Goal: Task Accomplishment & Management: Manage account settings

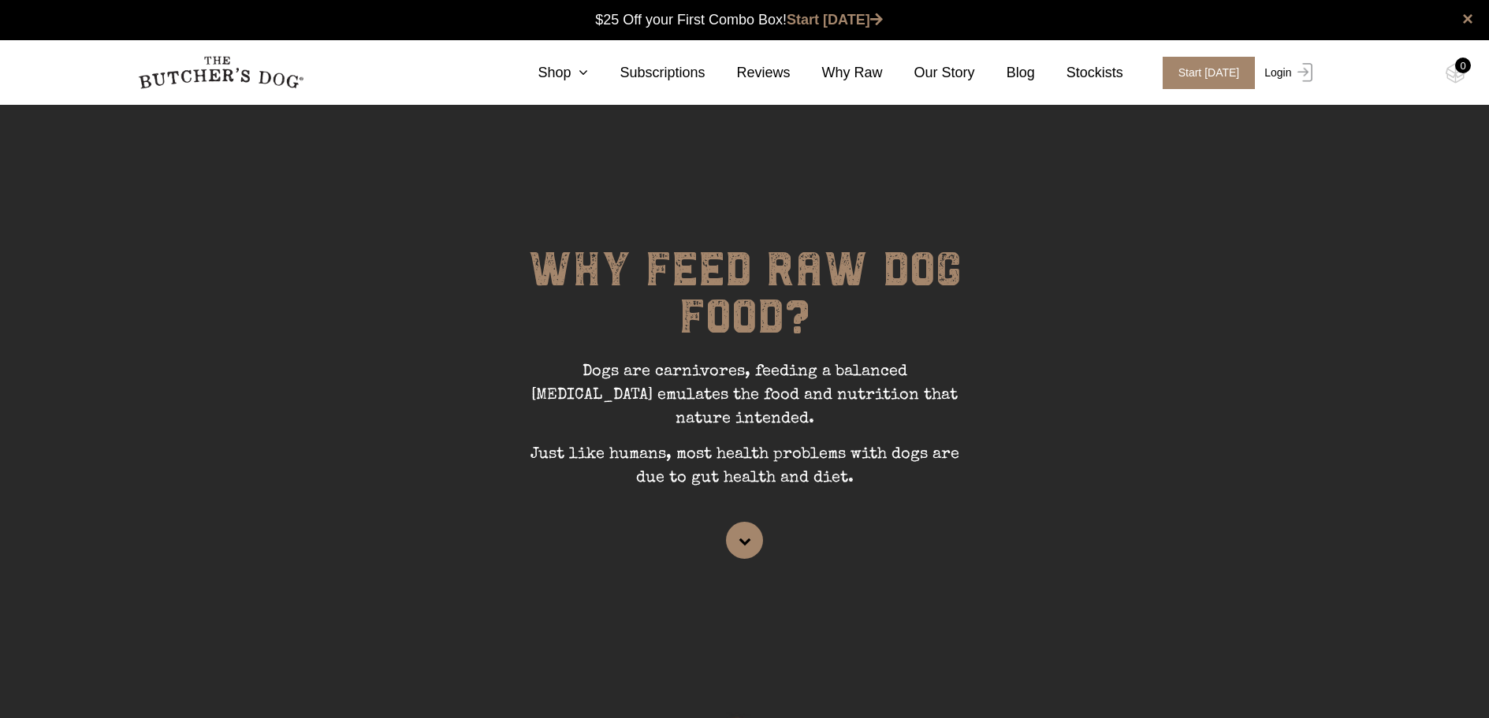
click at [1280, 76] on link "Login" at bounding box center [1285, 73] width 51 height 32
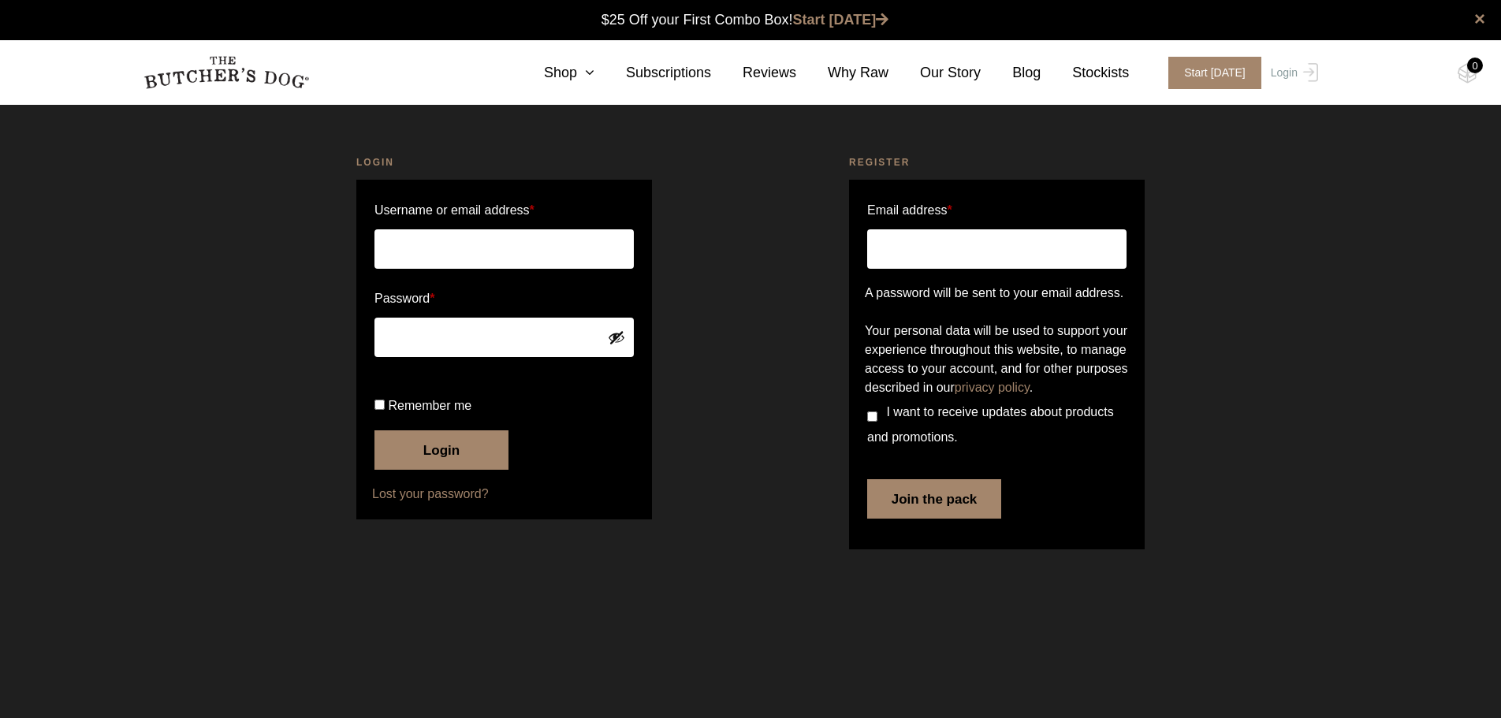
type input "allanap08@gmail.com"
click at [434, 470] on button "Login" at bounding box center [441, 449] width 134 height 39
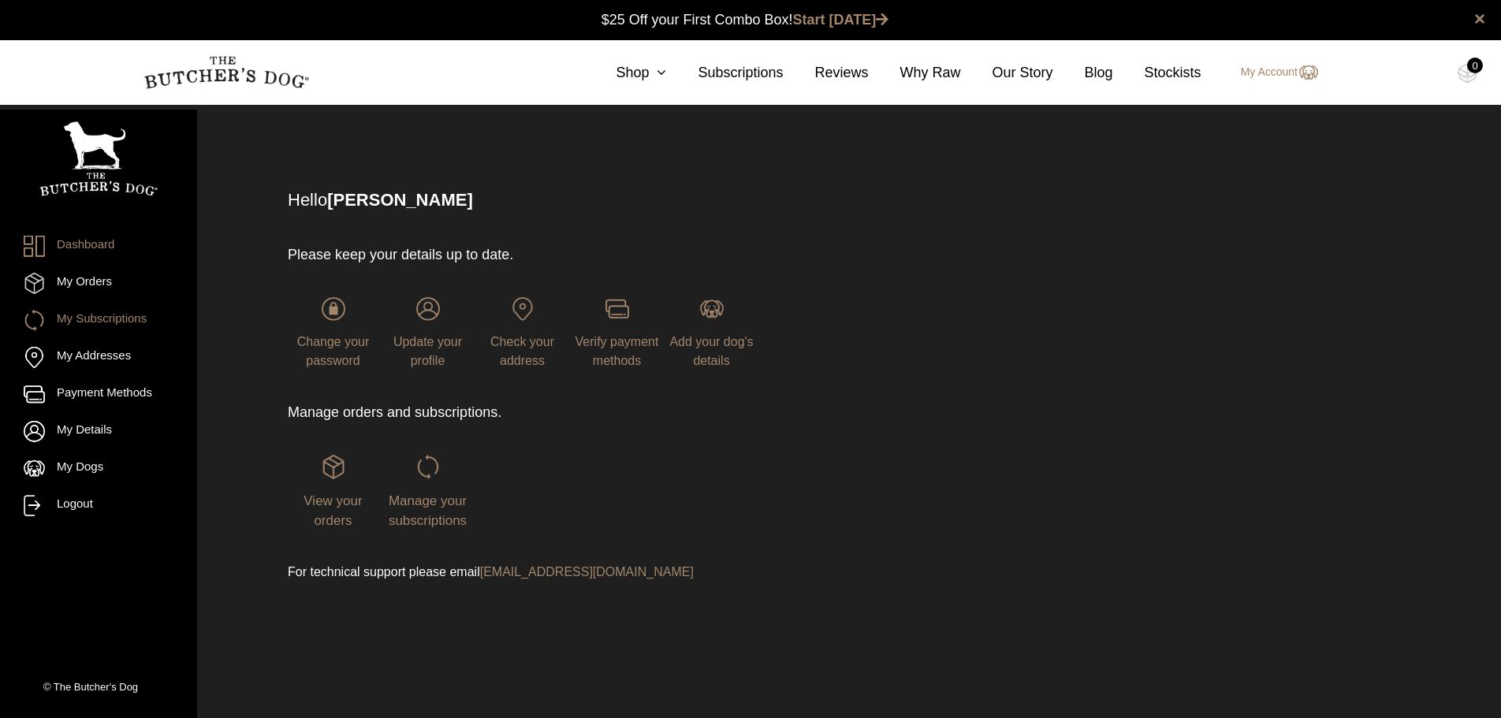
click at [122, 315] on link "My Subscriptions" at bounding box center [99, 320] width 150 height 21
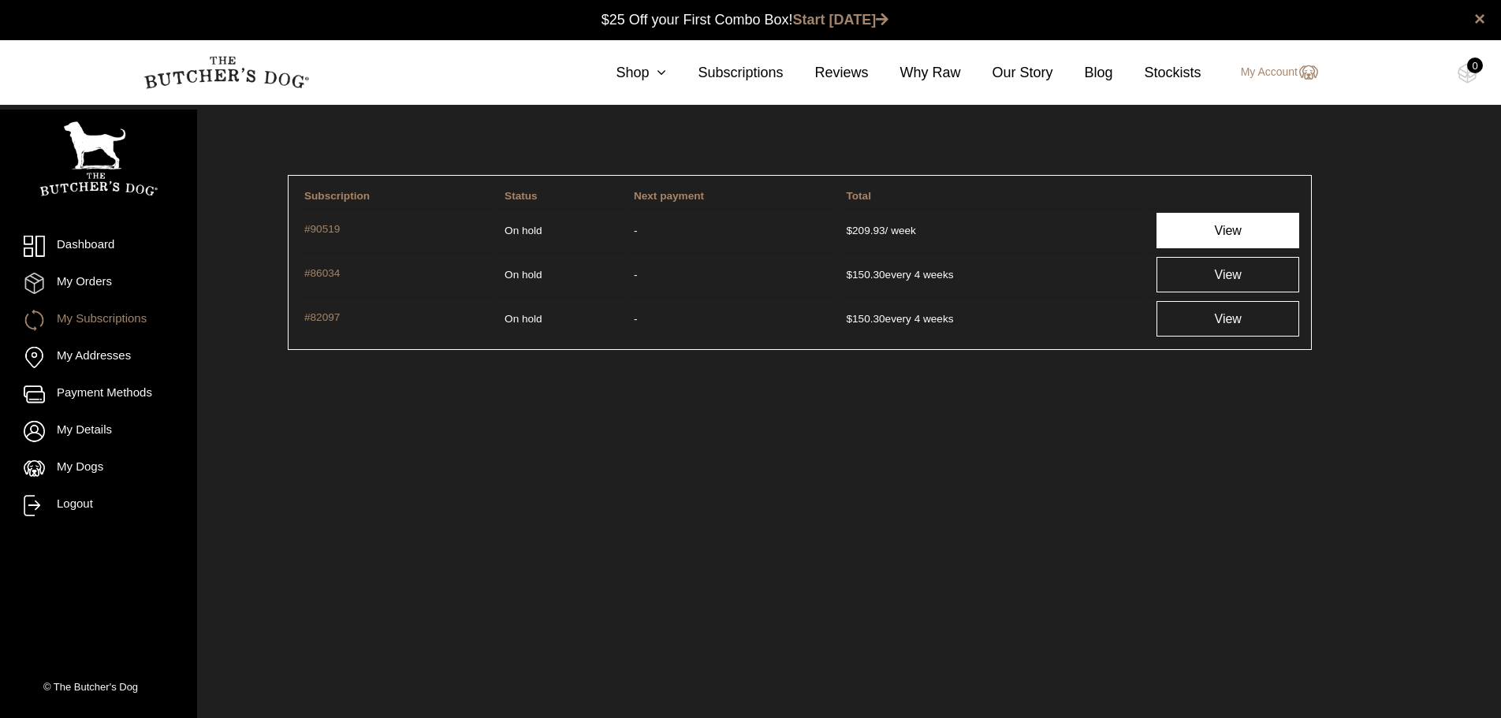
drag, startPoint x: 333, startPoint y: 230, endPoint x: 1199, endPoint y: 232, distance: 866.3
click at [1199, 232] on link "View" at bounding box center [1227, 230] width 143 height 35
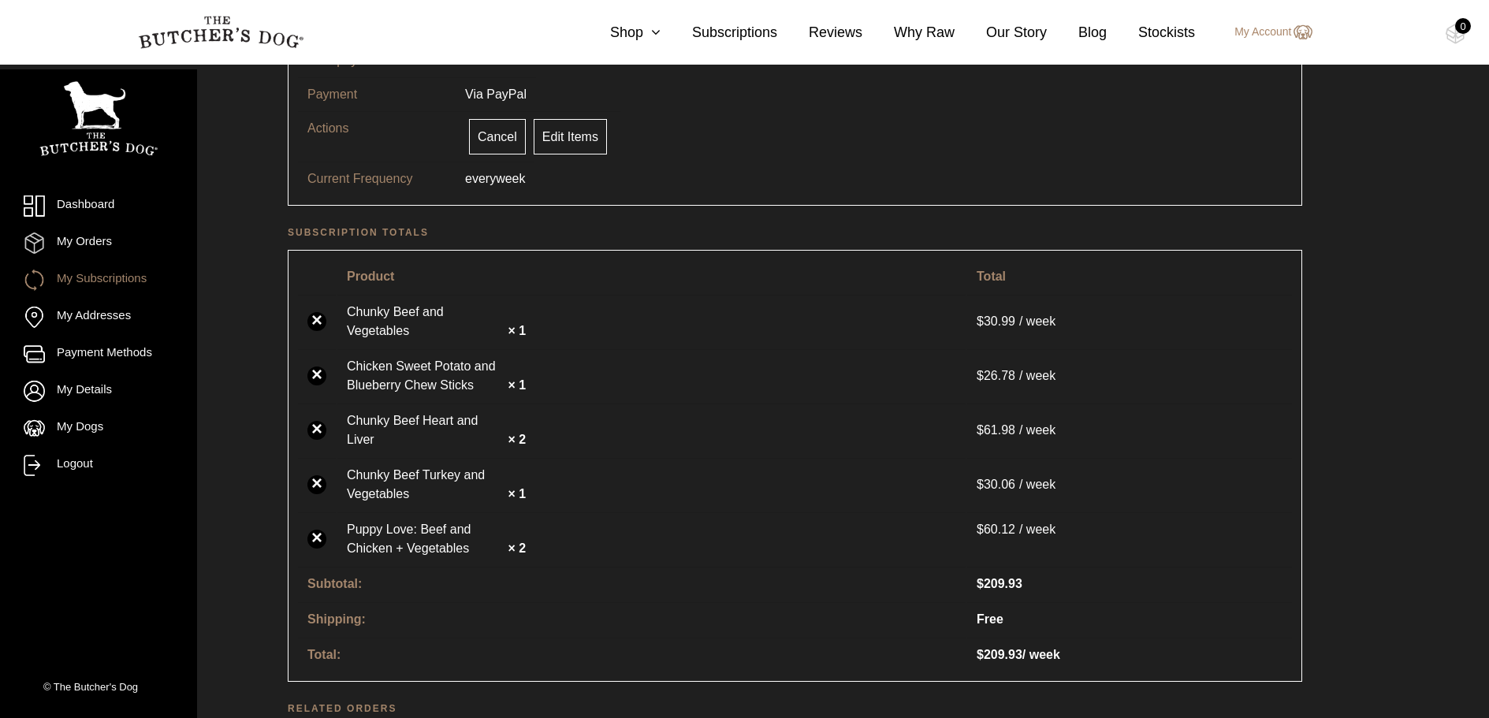
scroll to position [207, 0]
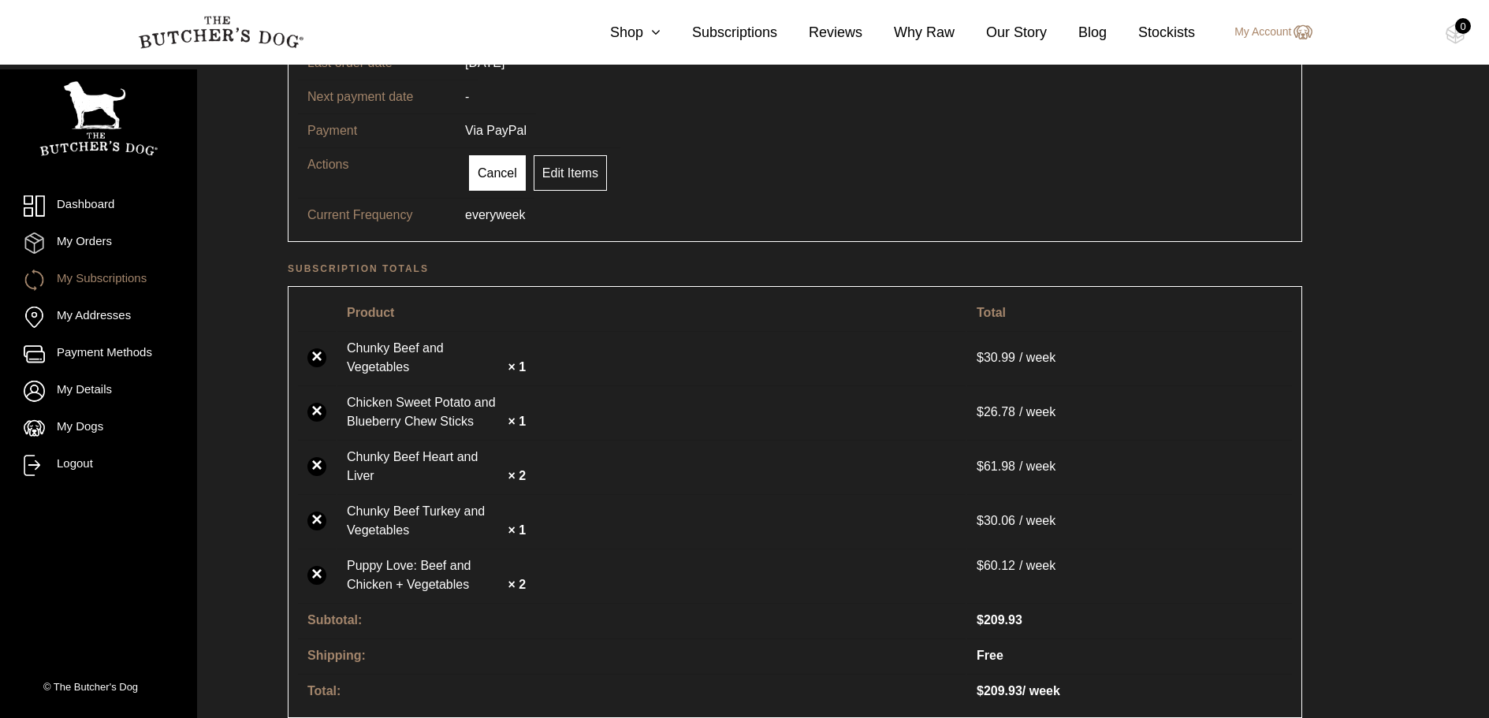
click at [491, 181] on link "Cancel" at bounding box center [497, 172] width 57 height 35
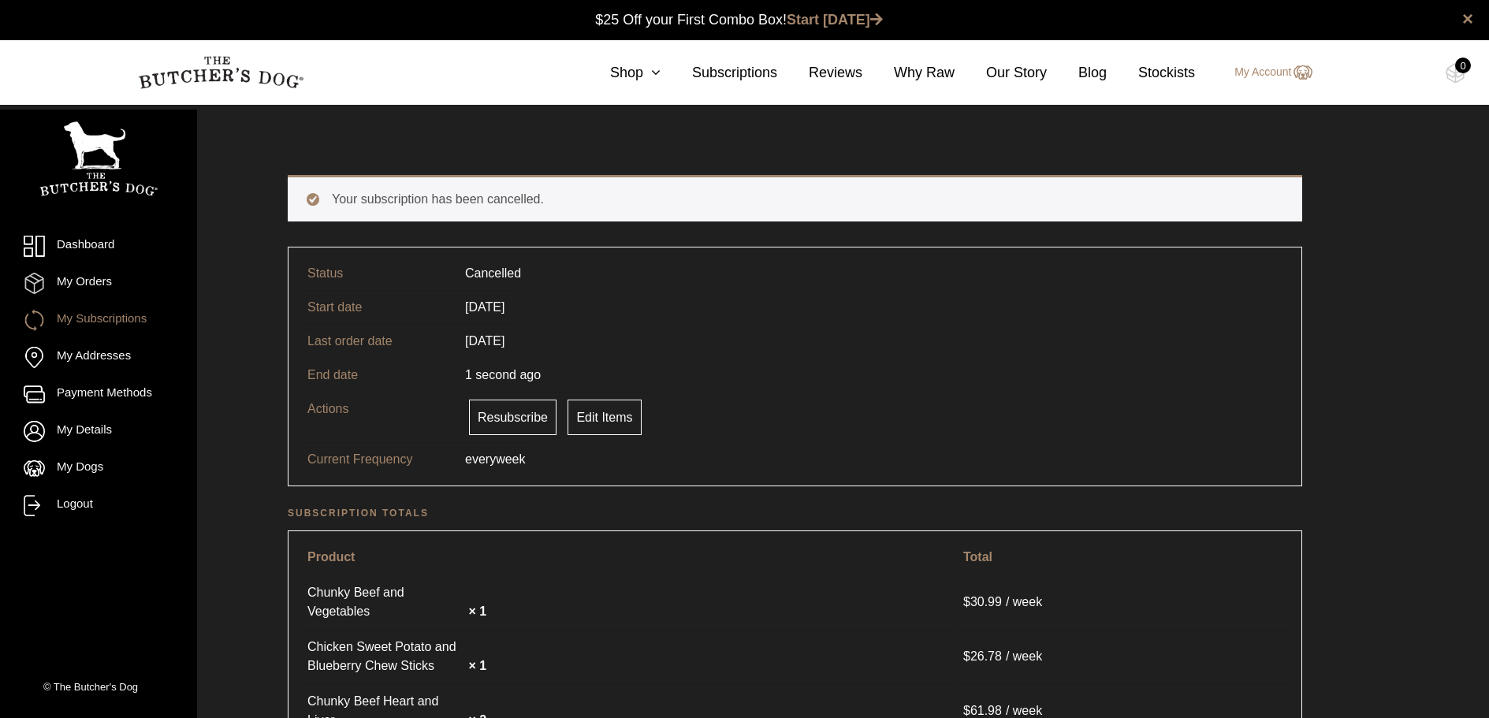
click at [116, 318] on link "My Subscriptions" at bounding box center [99, 320] width 150 height 21
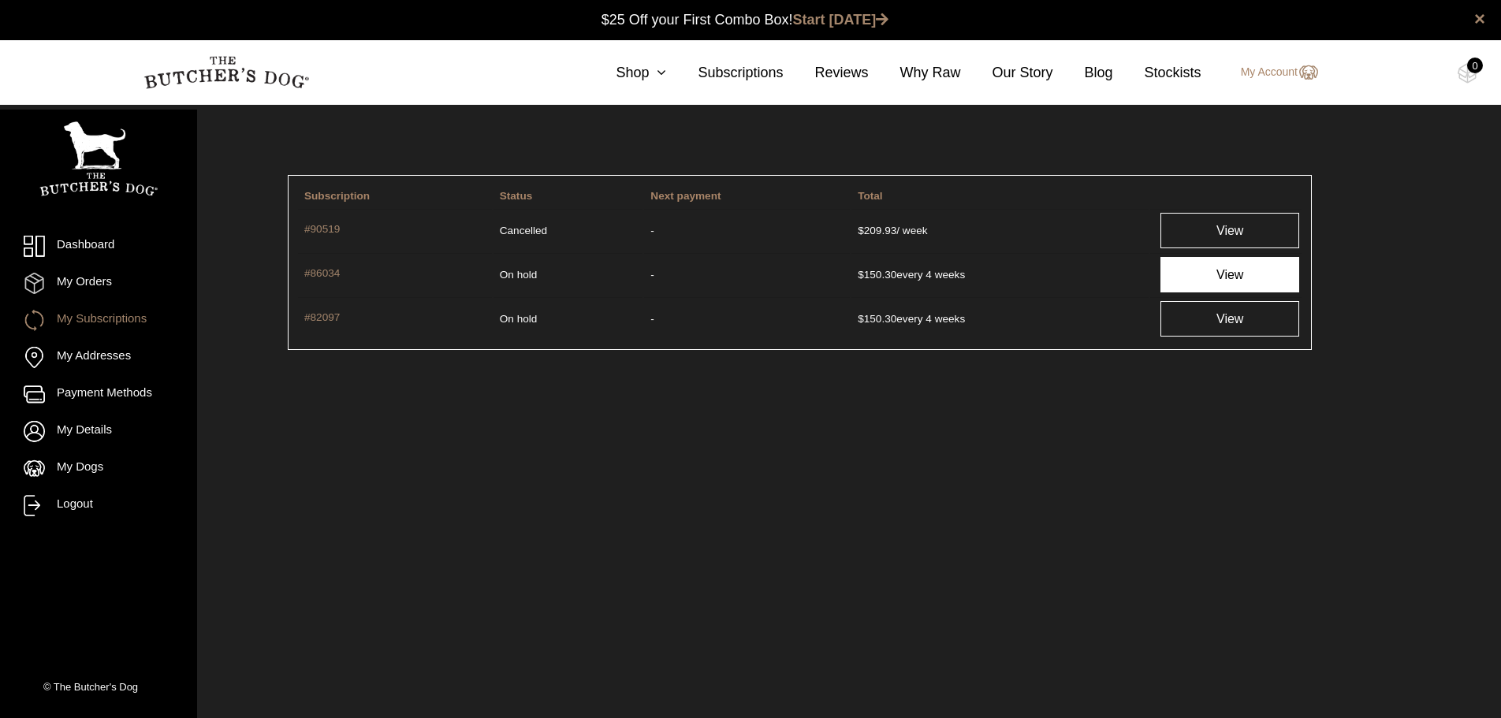
click at [1197, 277] on link "View" at bounding box center [1229, 274] width 139 height 35
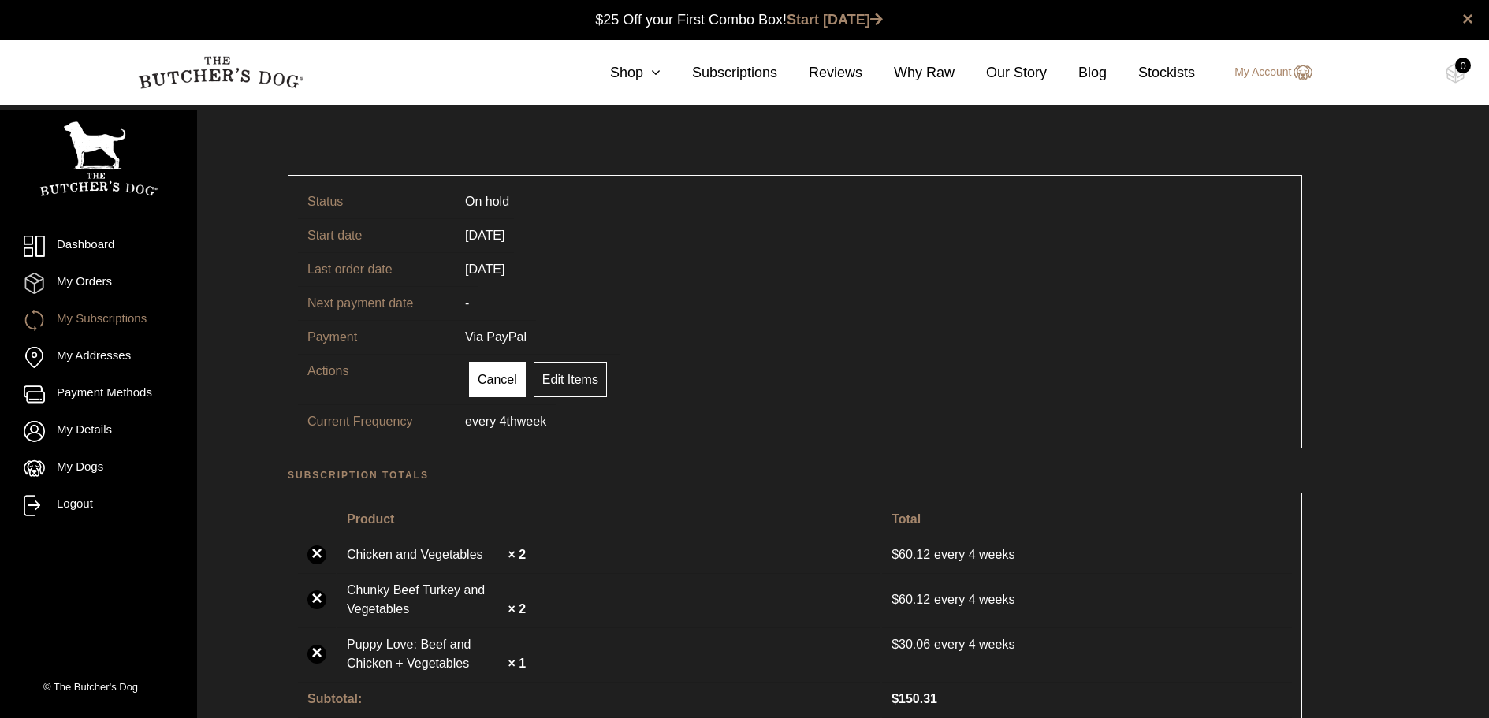
click at [495, 381] on link "Cancel" at bounding box center [497, 379] width 57 height 35
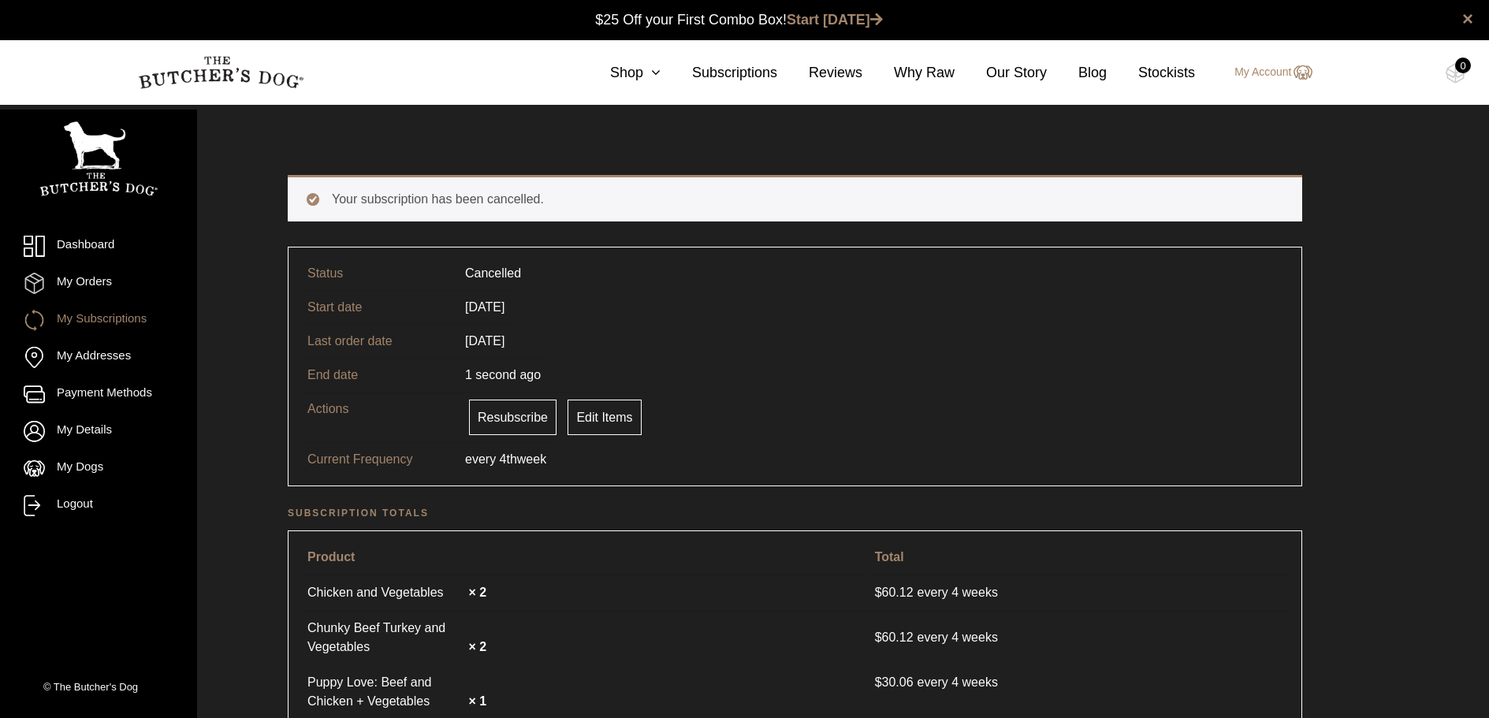
click at [92, 317] on link "My Subscriptions" at bounding box center [99, 320] width 150 height 21
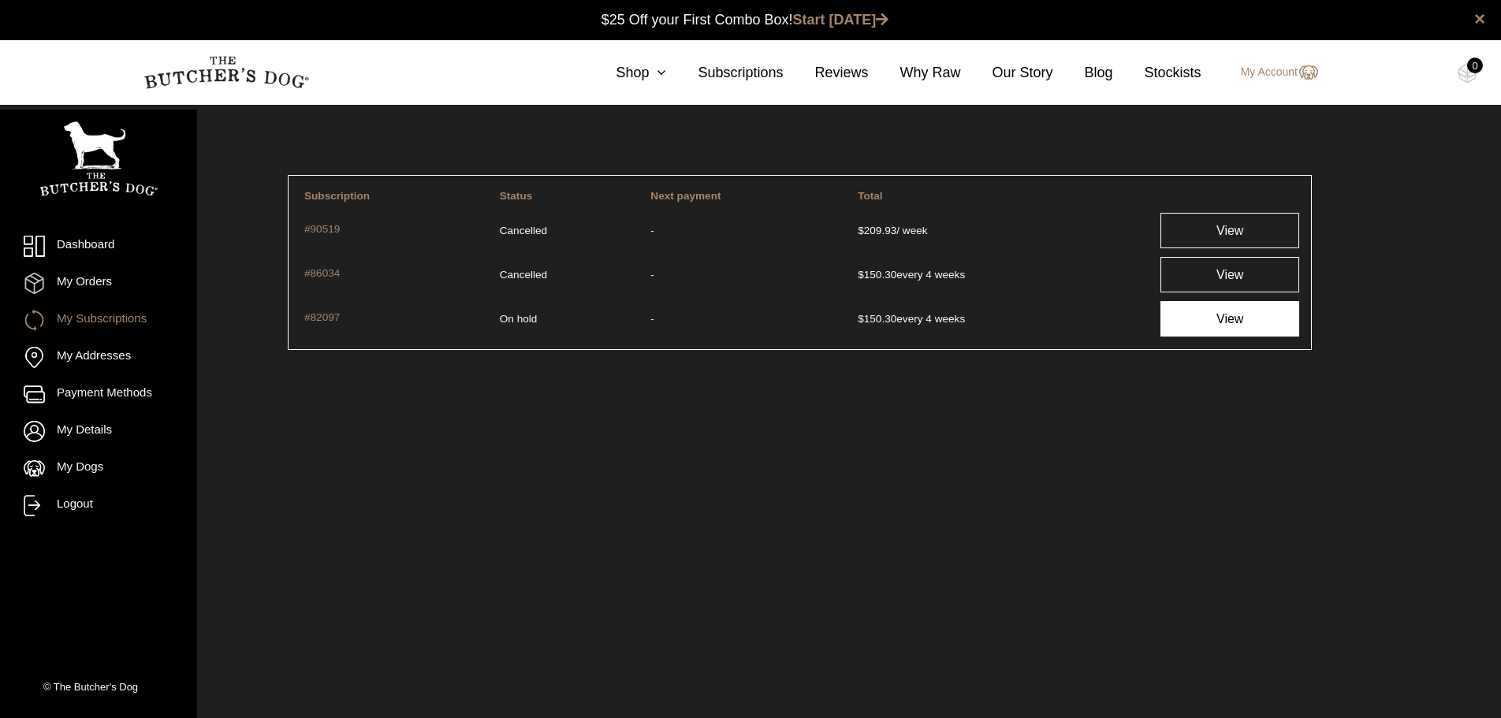
click at [1206, 312] on link "View" at bounding box center [1229, 318] width 139 height 35
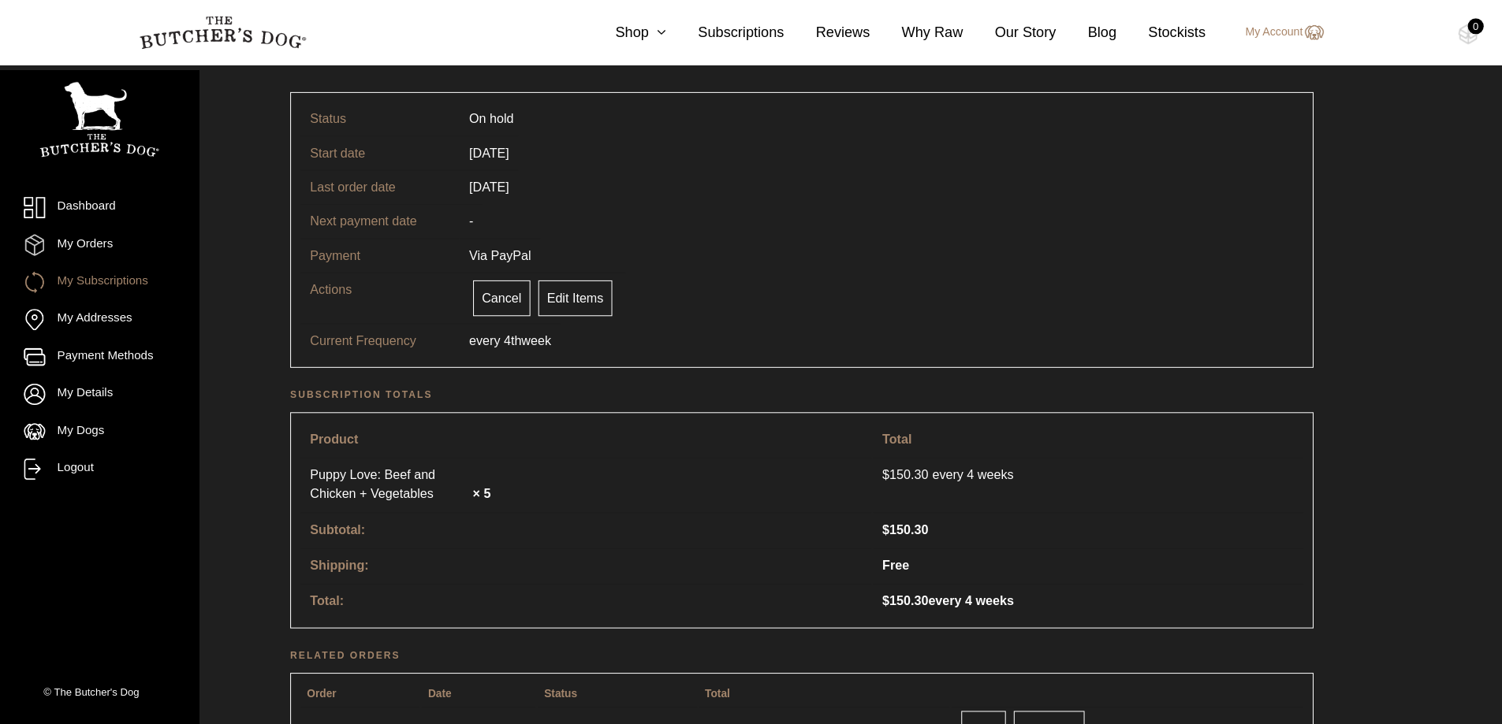
scroll to position [79, 0]
